Goal: Use online tool/utility: Utilize a website feature to perform a specific function

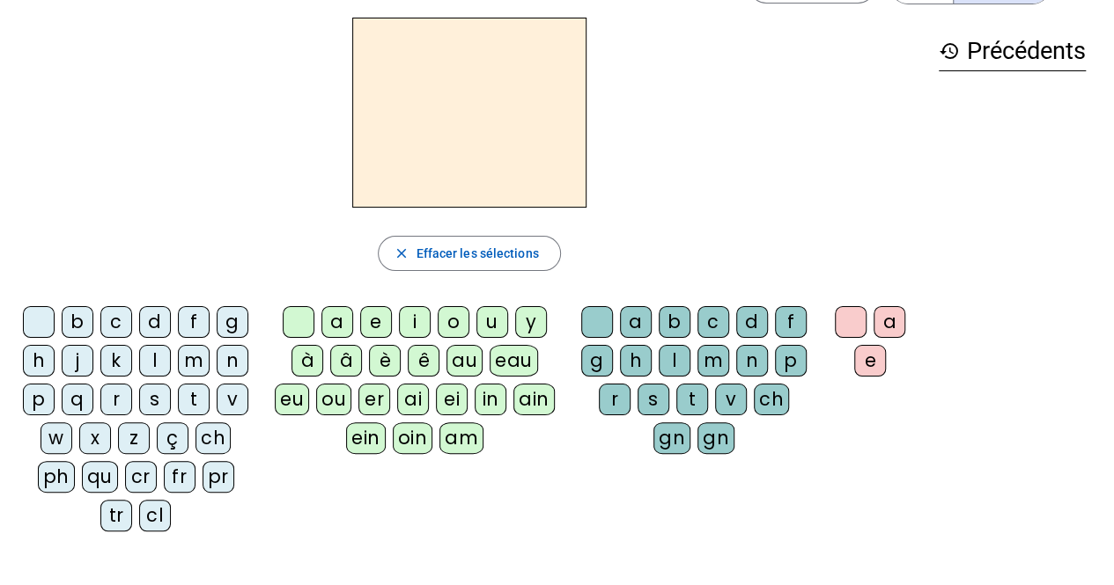
scroll to position [62, 0]
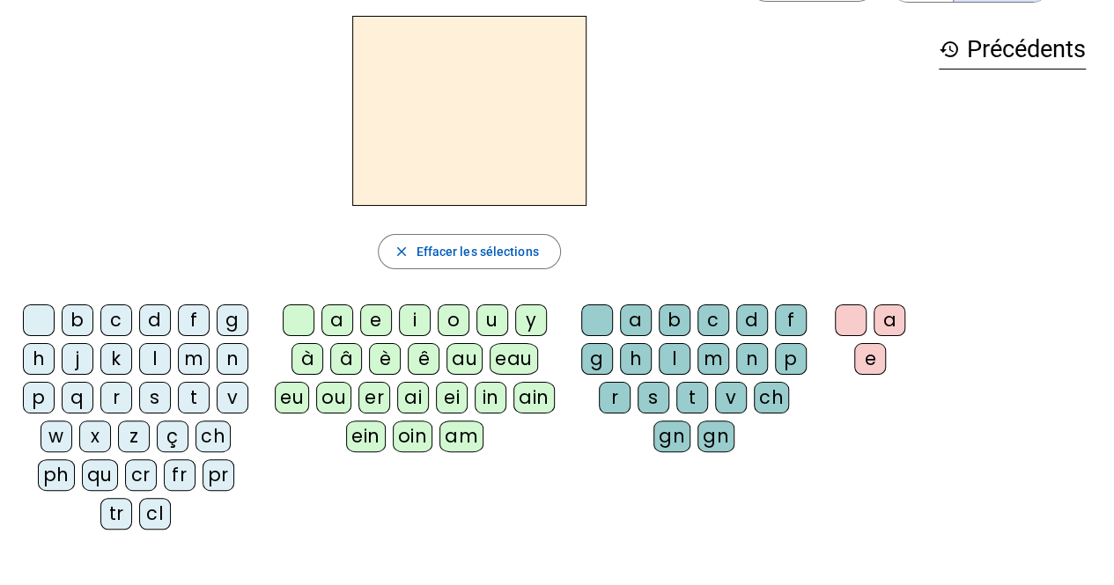
click at [199, 329] on div "f" at bounding box center [194, 321] width 32 height 32
click at [408, 362] on div "ê" at bounding box center [424, 359] width 32 height 32
click at [681, 391] on div "t" at bounding box center [692, 398] width 32 height 32
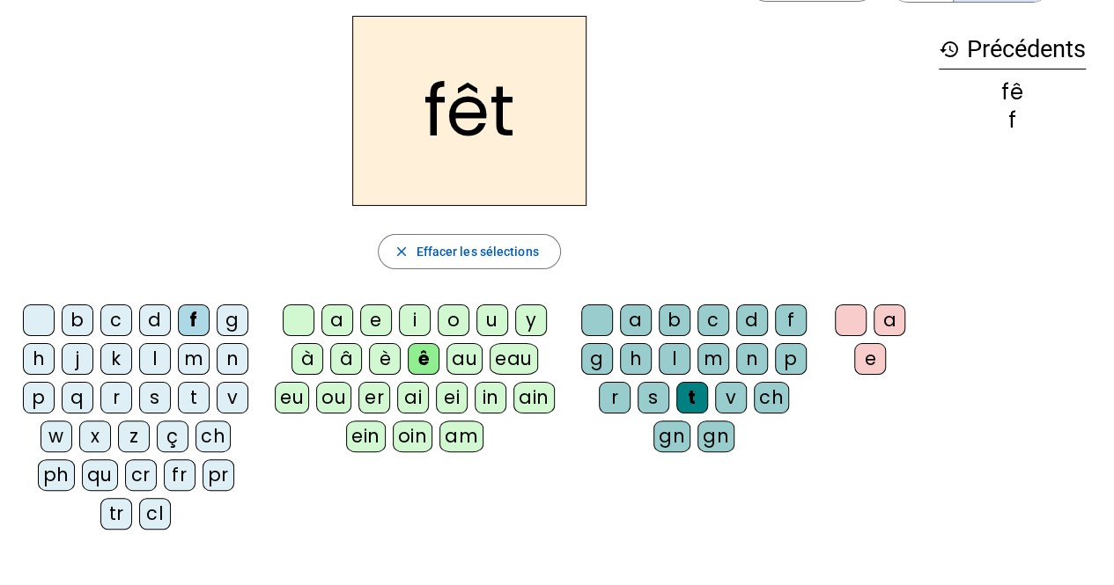
click at [859, 349] on div "e" at bounding box center [870, 359] width 32 height 32
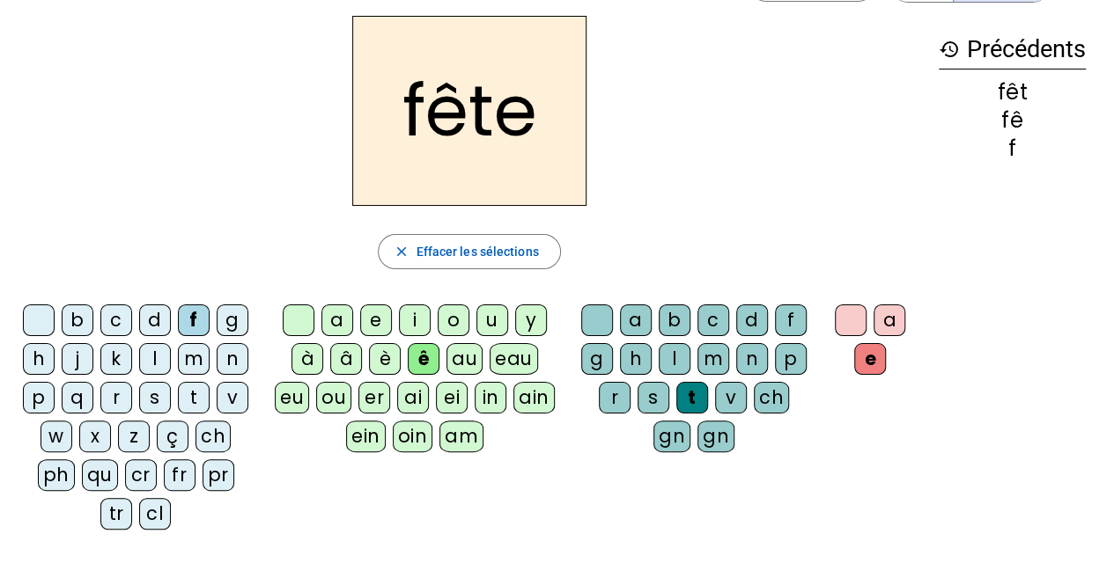
click at [183, 396] on div "t" at bounding box center [194, 398] width 32 height 32
click at [85, 323] on div "b" at bounding box center [78, 321] width 32 height 32
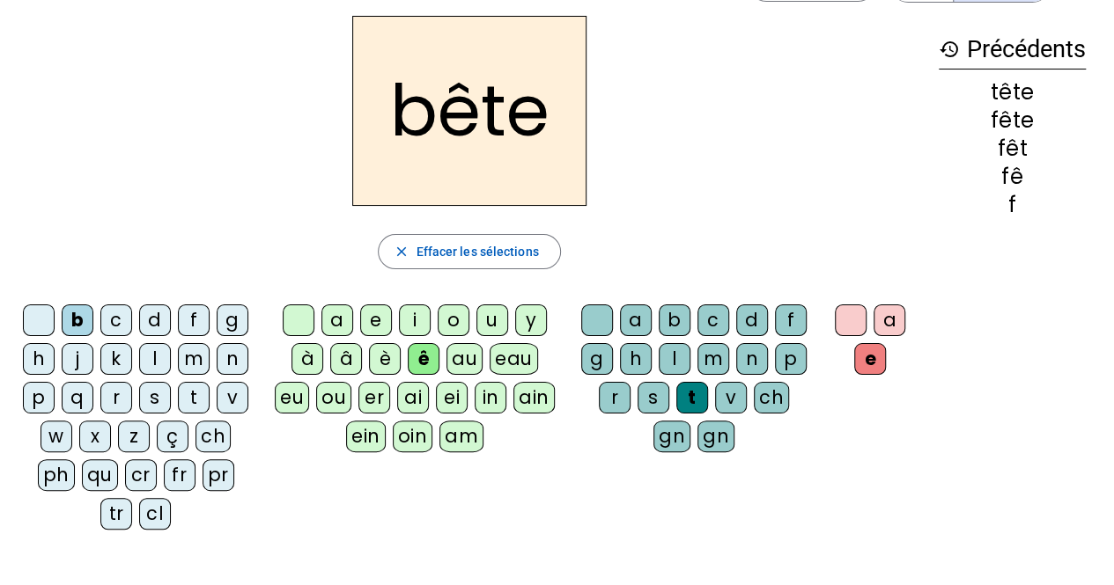
click at [491, 323] on div "u" at bounding box center [492, 321] width 32 height 32
click at [651, 394] on div "s" at bounding box center [653, 398] width 32 height 32
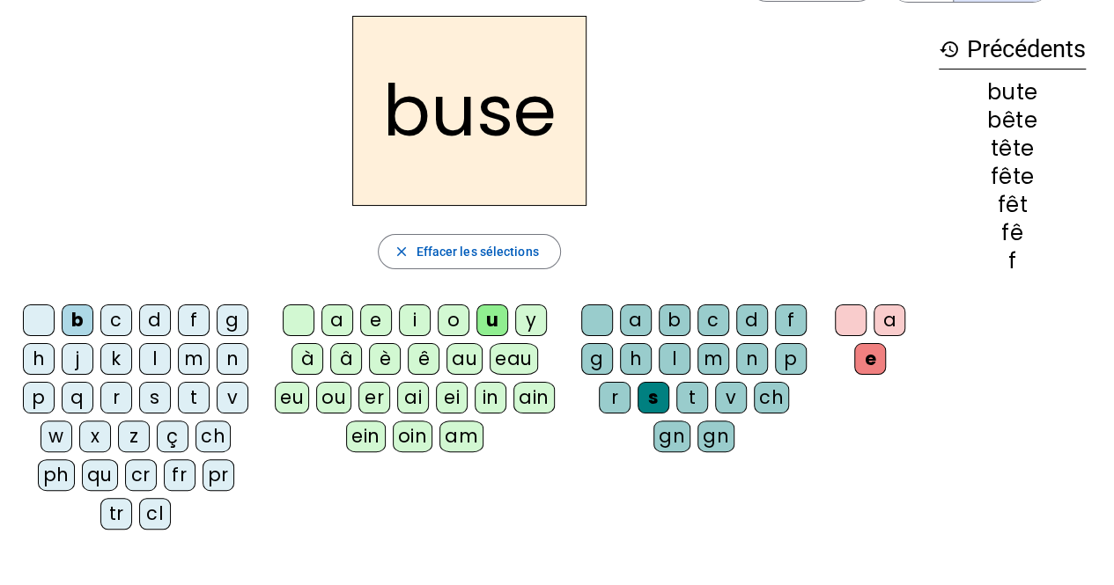
click at [421, 317] on div "i" at bounding box center [415, 321] width 32 height 32
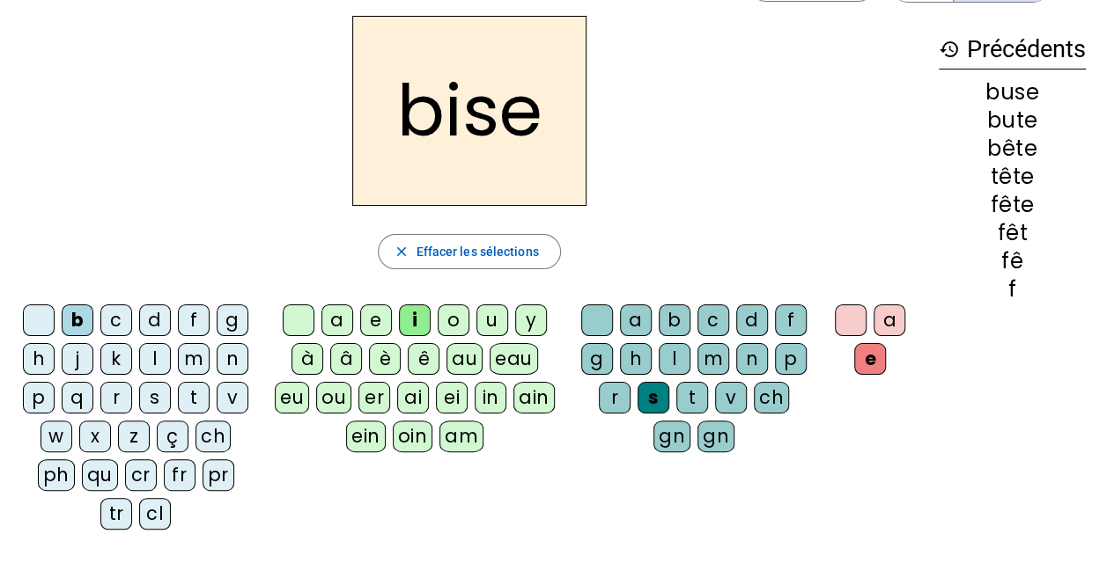
click at [329, 313] on div "a" at bounding box center [337, 321] width 32 height 32
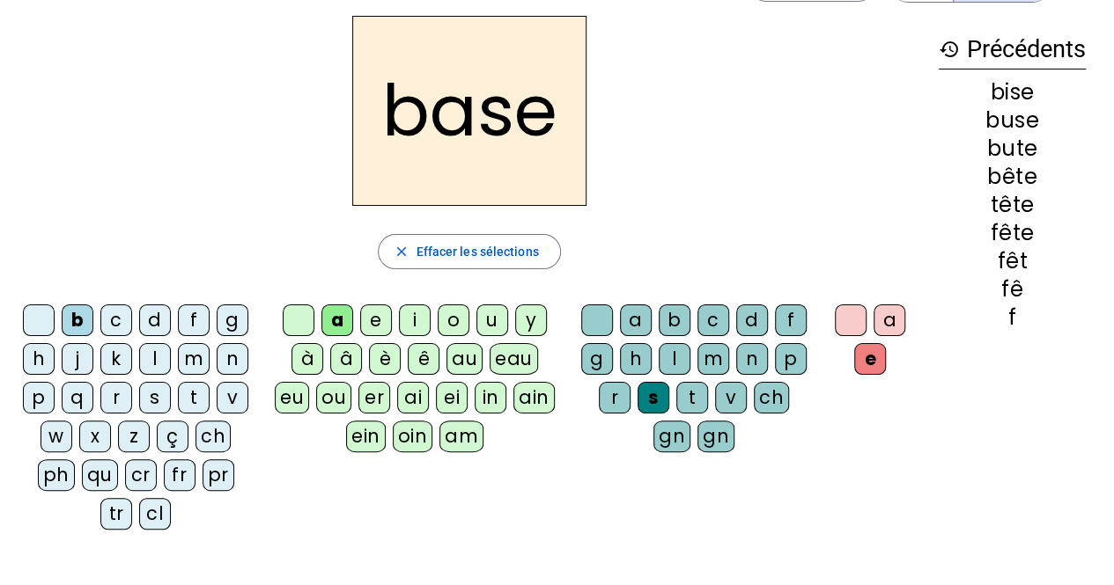
click at [109, 396] on div "r" at bounding box center [116, 398] width 32 height 32
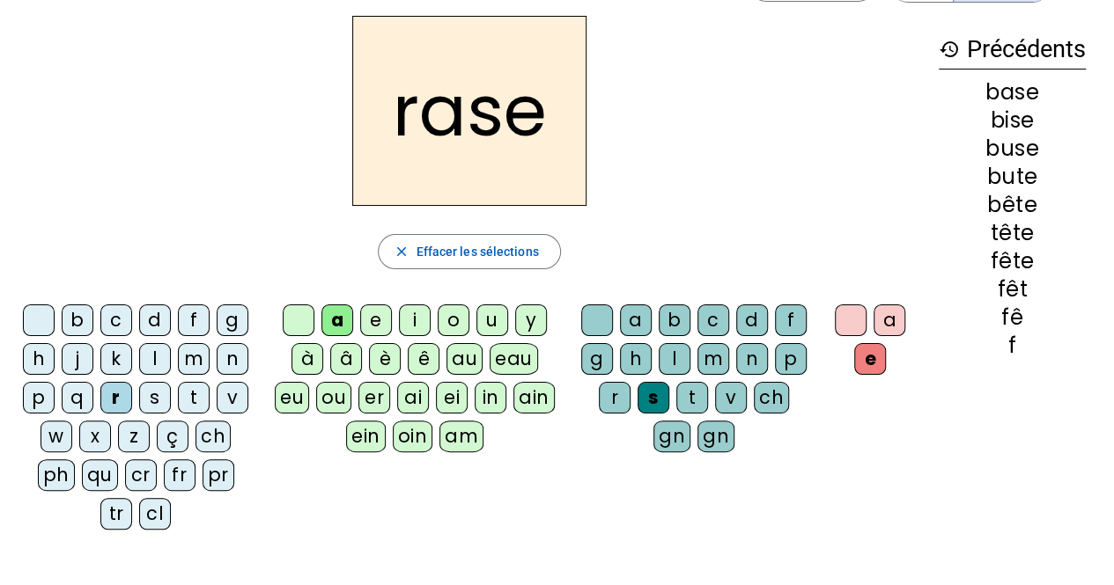
click at [591, 357] on div "g" at bounding box center [597, 359] width 32 height 32
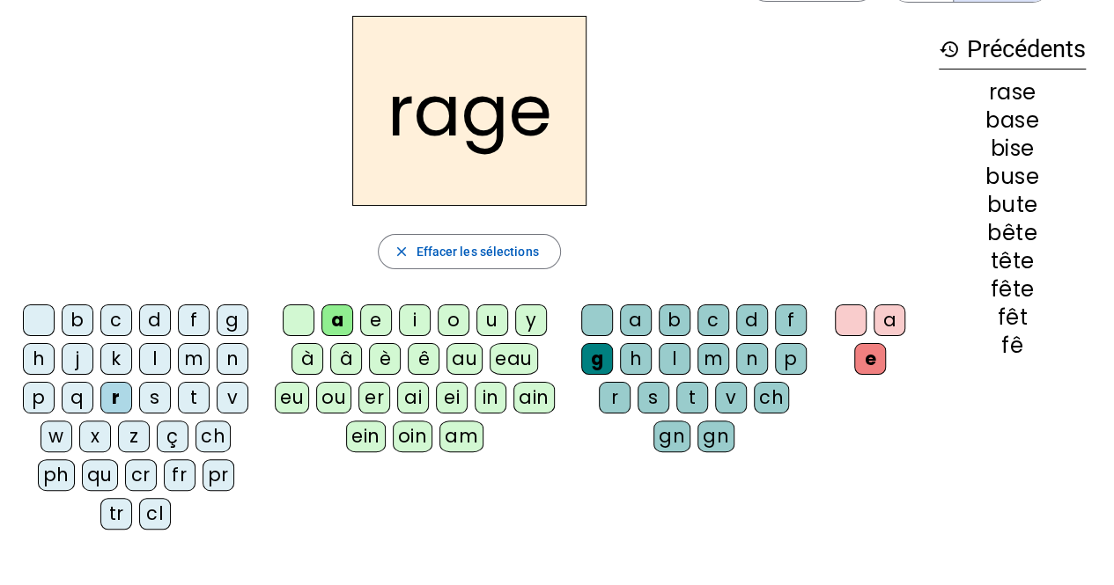
click at [39, 391] on div "p" at bounding box center [39, 398] width 32 height 32
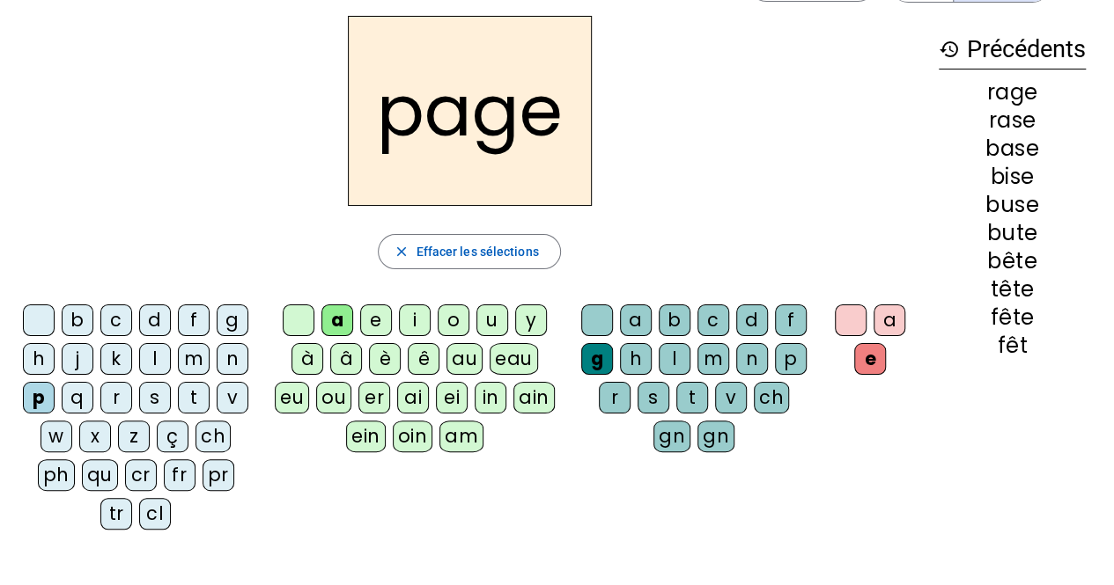
click at [724, 382] on div "v" at bounding box center [731, 398] width 32 height 32
